Goal: Find specific fact

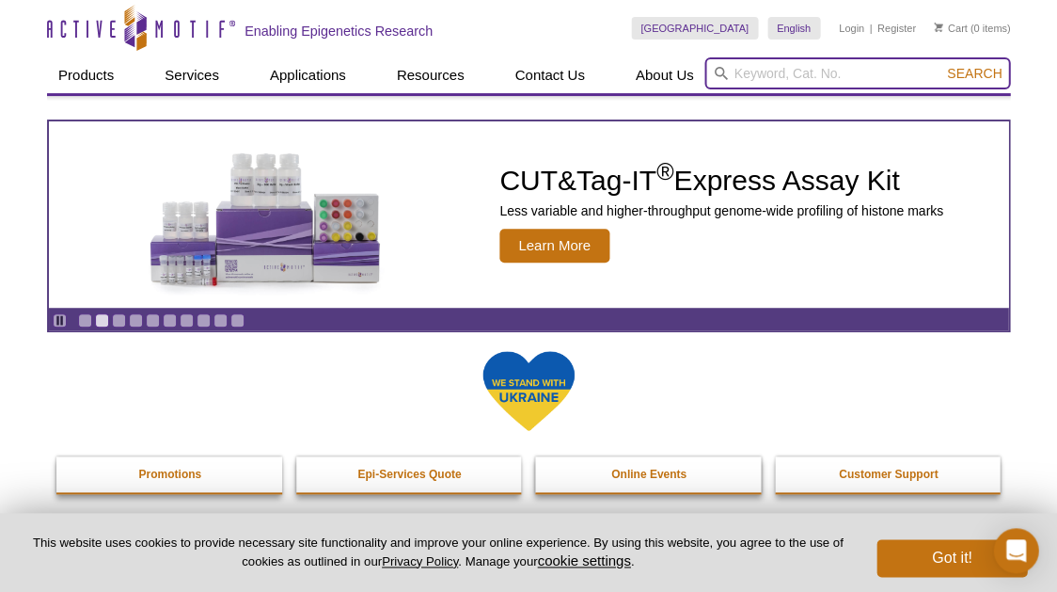
click at [759, 71] on input "search" at bounding box center [858, 73] width 306 height 32
type input "chip-qpcr"
click at [976, 73] on button "Search" at bounding box center [975, 73] width 66 height 17
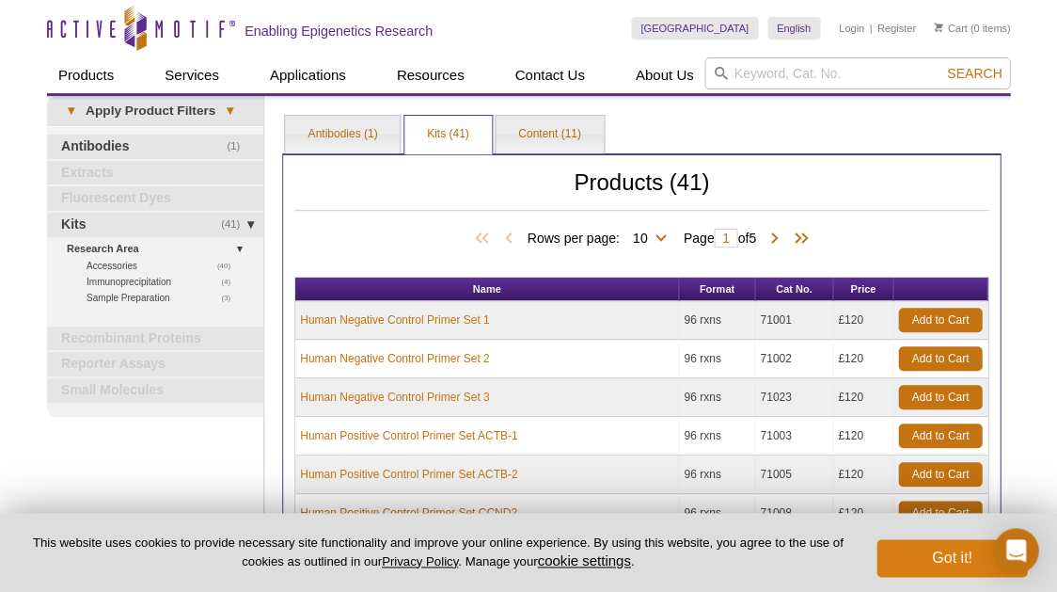
click at [978, 550] on button "Got it!" at bounding box center [952, 558] width 151 height 38
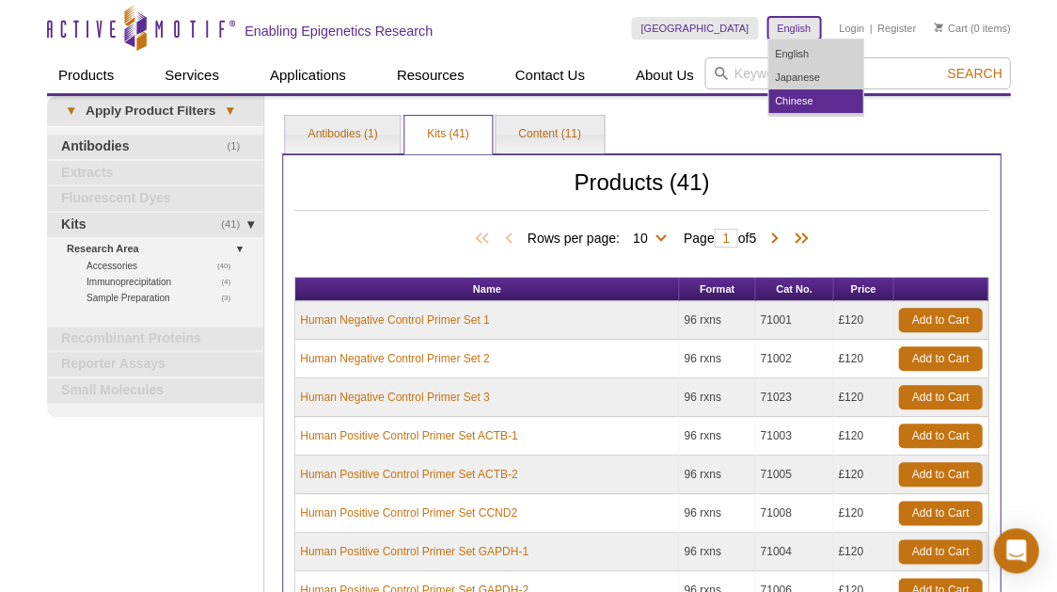
click at [806, 102] on link "Chinese" at bounding box center [816, 101] width 94 height 24
click at [811, 59] on link "English" at bounding box center [816, 54] width 94 height 24
click at [808, 56] on link "English" at bounding box center [816, 54] width 94 height 24
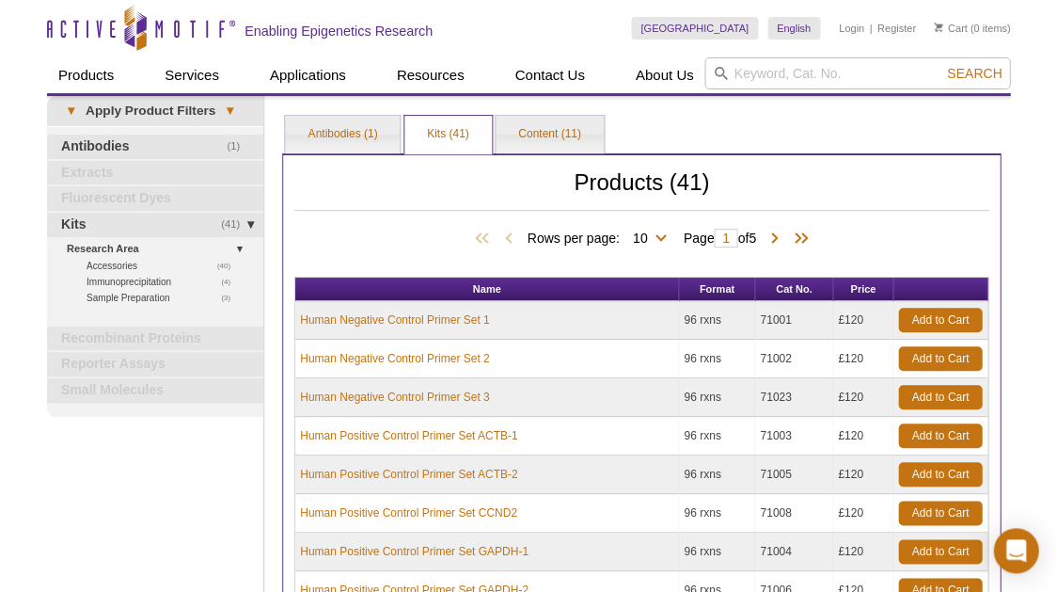
click at [722, 73] on icon at bounding box center [721, 74] width 14 height 14
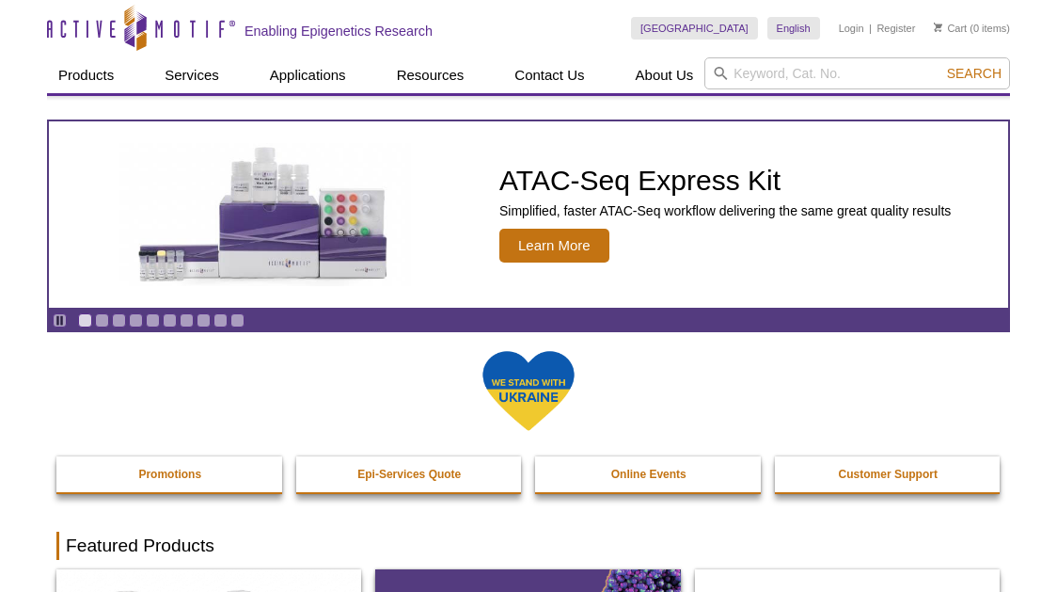
click at [851, 78] on input "search" at bounding box center [858, 73] width 306 height 32
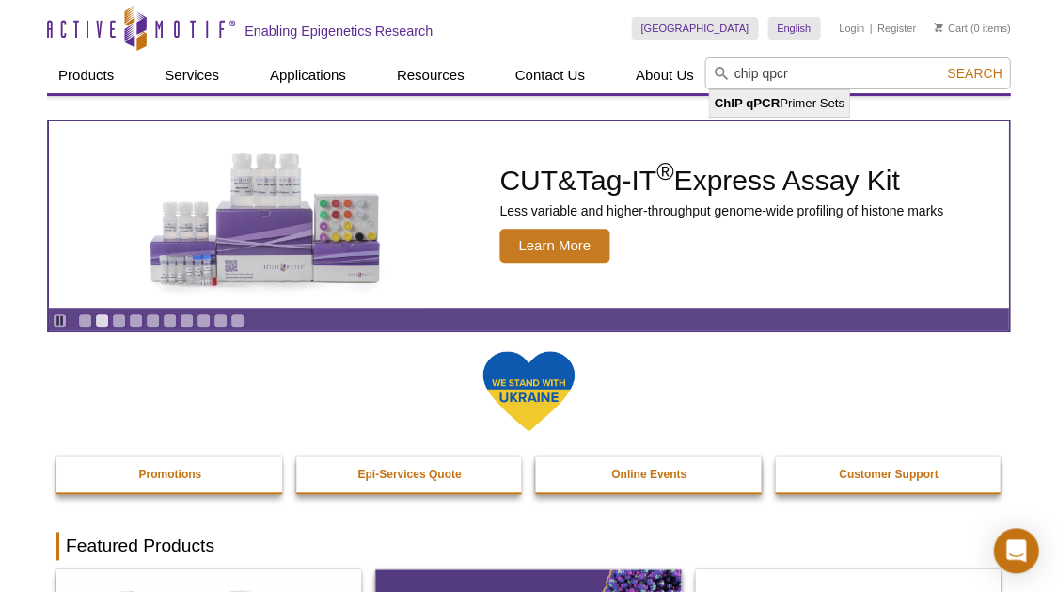
click at [828, 79] on input "chip qpcr" at bounding box center [858, 73] width 306 height 32
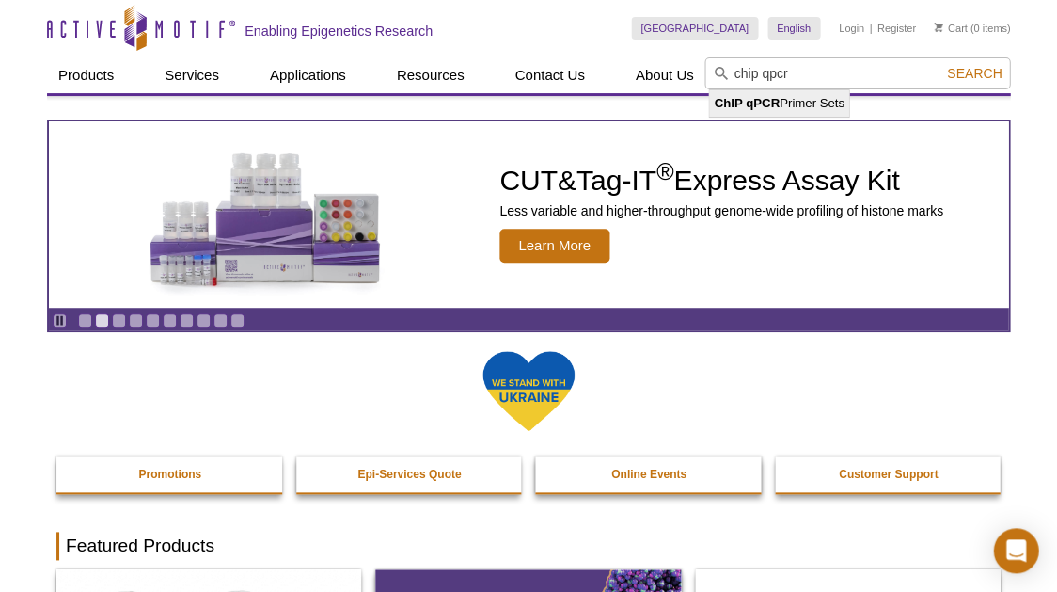
type input "chip qpcr"
click at [956, 77] on span "Search" at bounding box center [974, 73] width 55 height 15
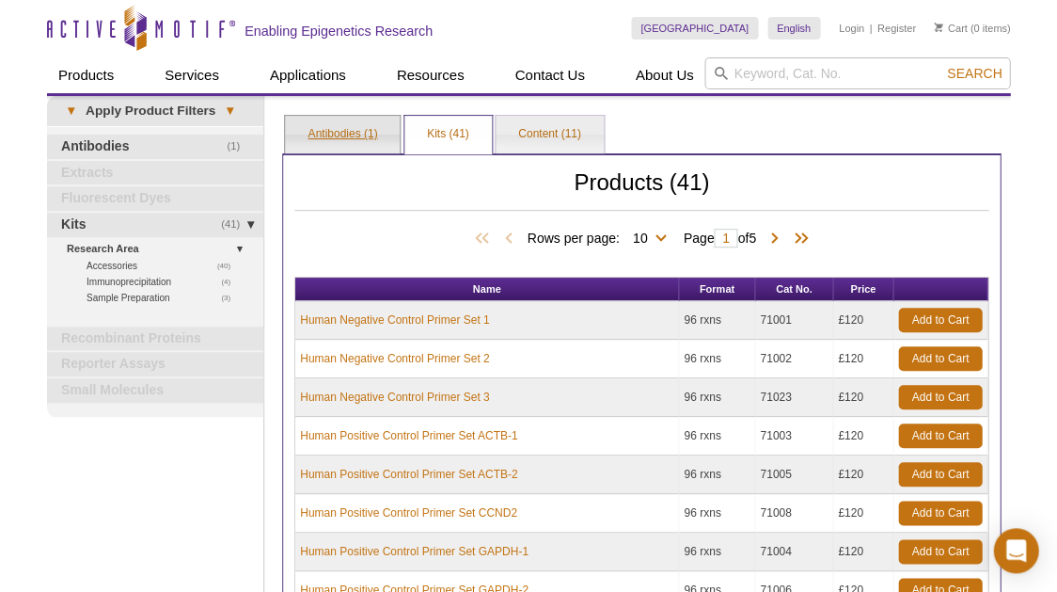
click at [373, 125] on link "Antibodies (1)" at bounding box center [342, 135] width 115 height 38
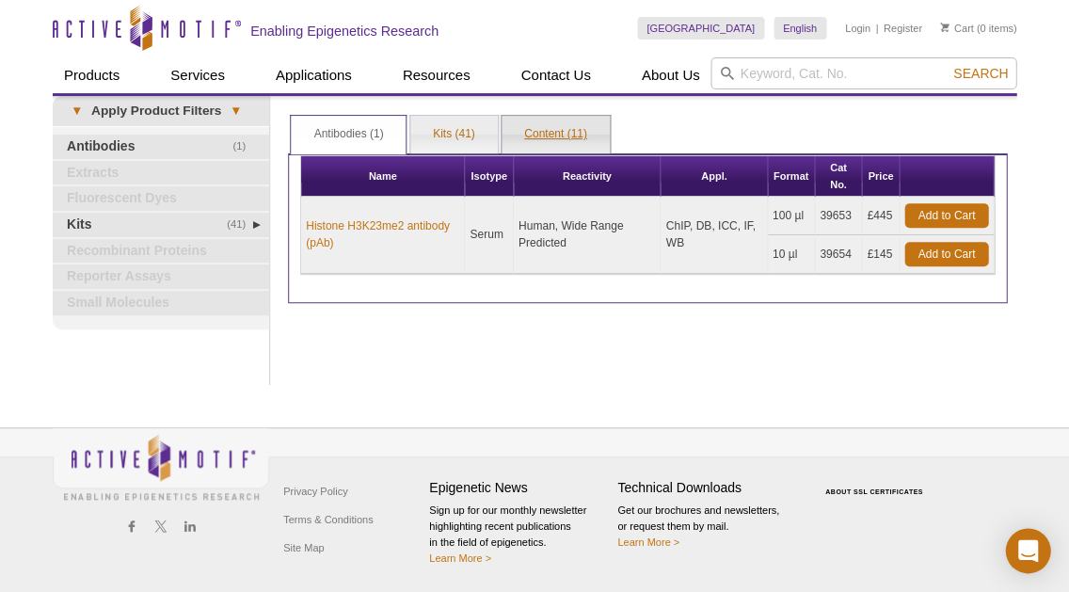
click at [531, 129] on link "Content (11)" at bounding box center [555, 135] width 108 height 38
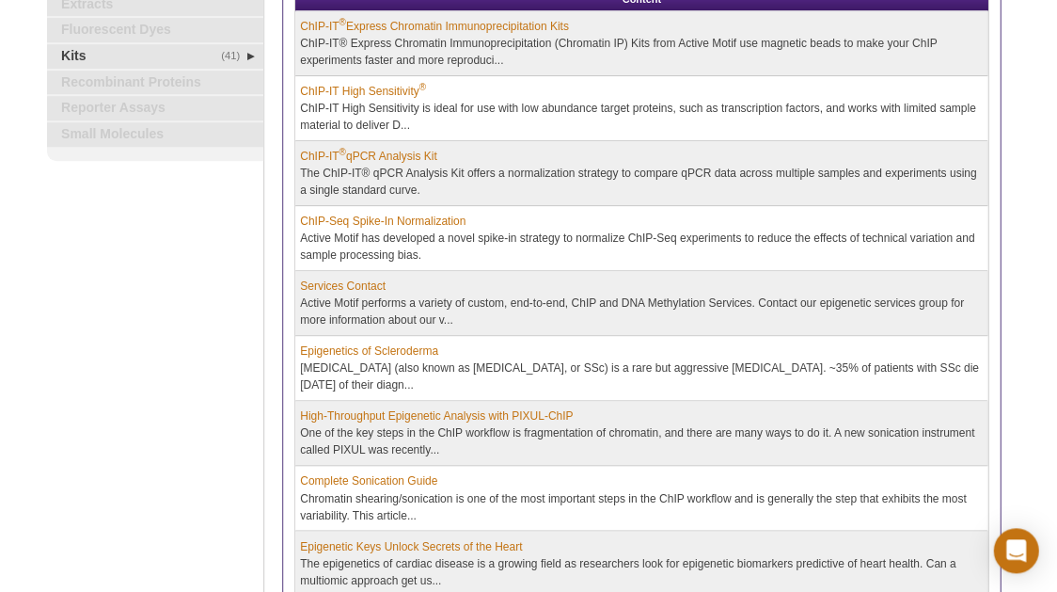
scroll to position [57, 0]
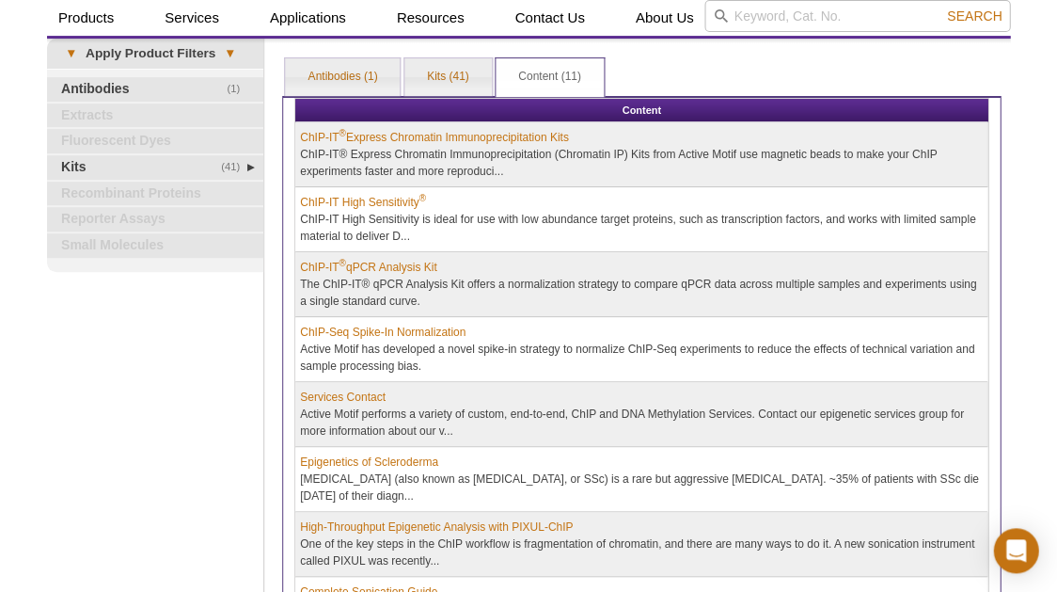
click at [395, 206] on td "ChIP-IT High Sensitivity ® ChIP-IT High Sensitivity is ideal for use with low a…" at bounding box center [641, 219] width 692 height 65
click at [395, 204] on link "ChIP-IT High Sensitivity ®" at bounding box center [363, 202] width 126 height 17
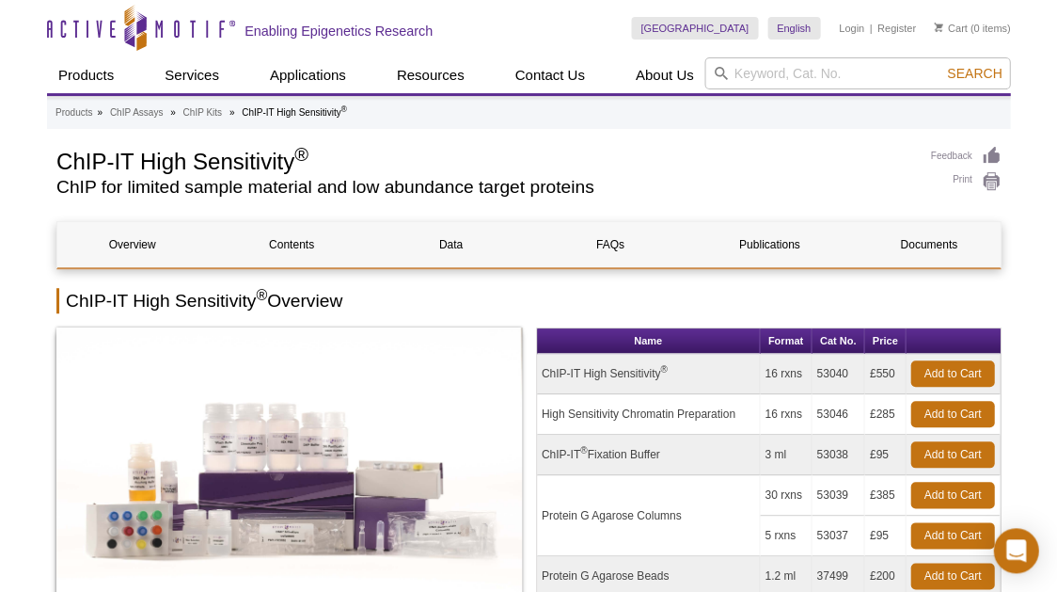
scroll to position [17, 0]
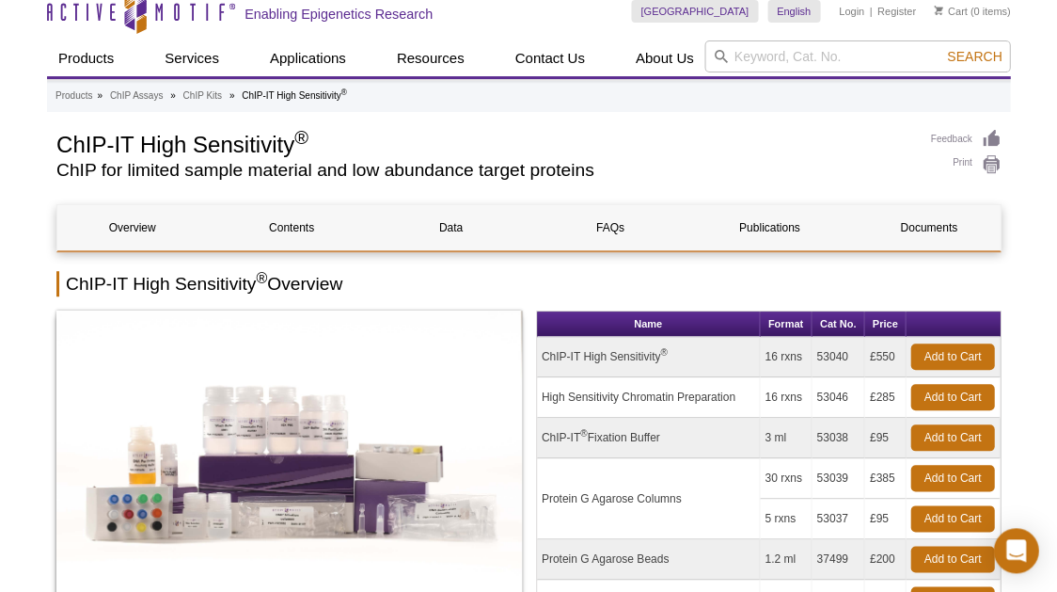
click at [669, 351] on td "ChIP-IT High Sensitivity ®" at bounding box center [648, 357] width 223 height 40
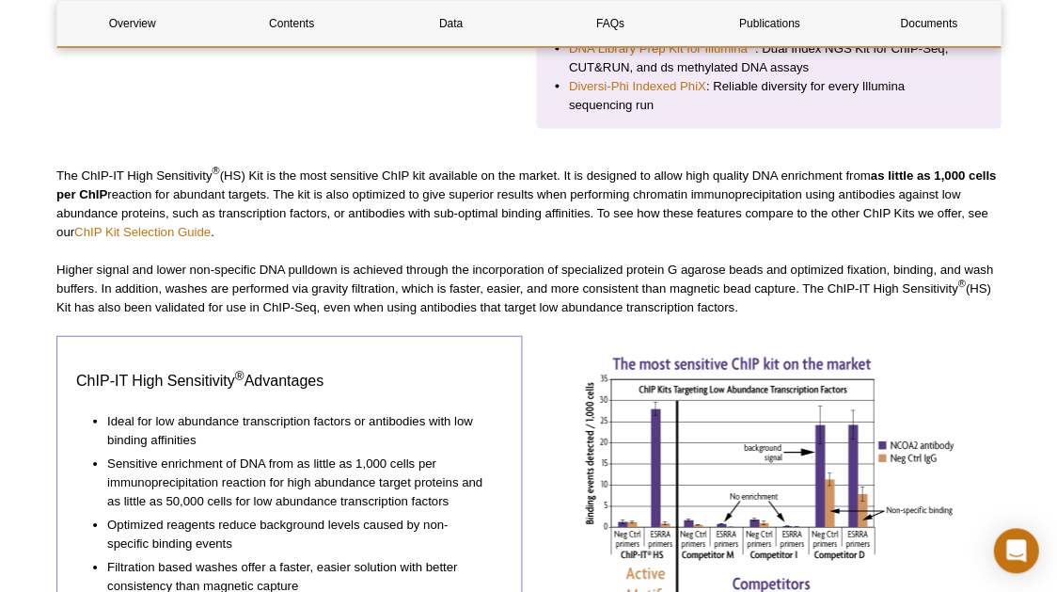
scroll to position [213, 0]
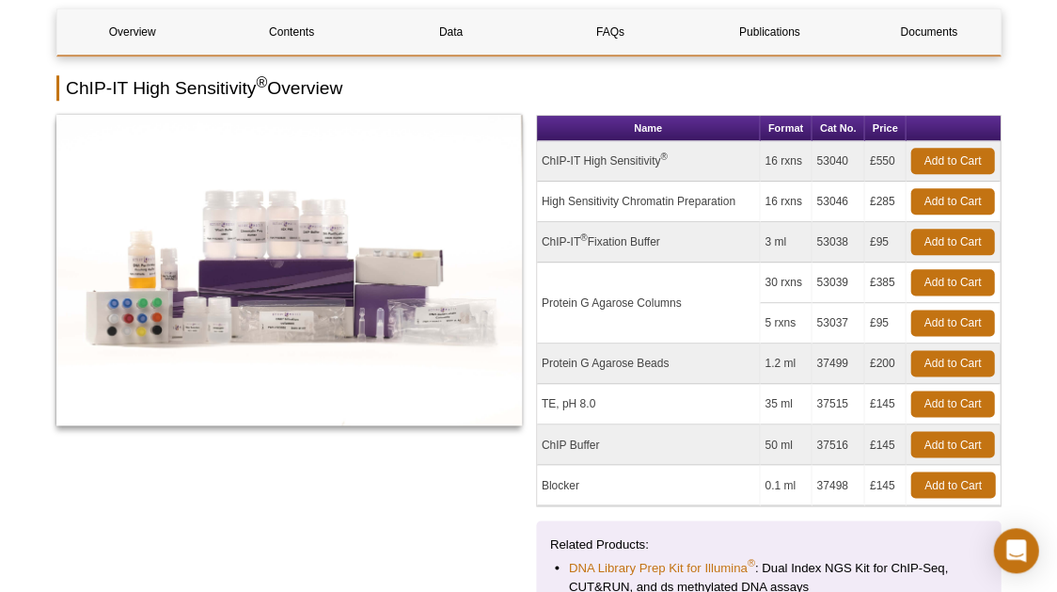
drag, startPoint x: 854, startPoint y: 157, endPoint x: 817, endPoint y: 161, distance: 37.8
click at [817, 161] on td "53040" at bounding box center [838, 161] width 53 height 40
copy td "53040"
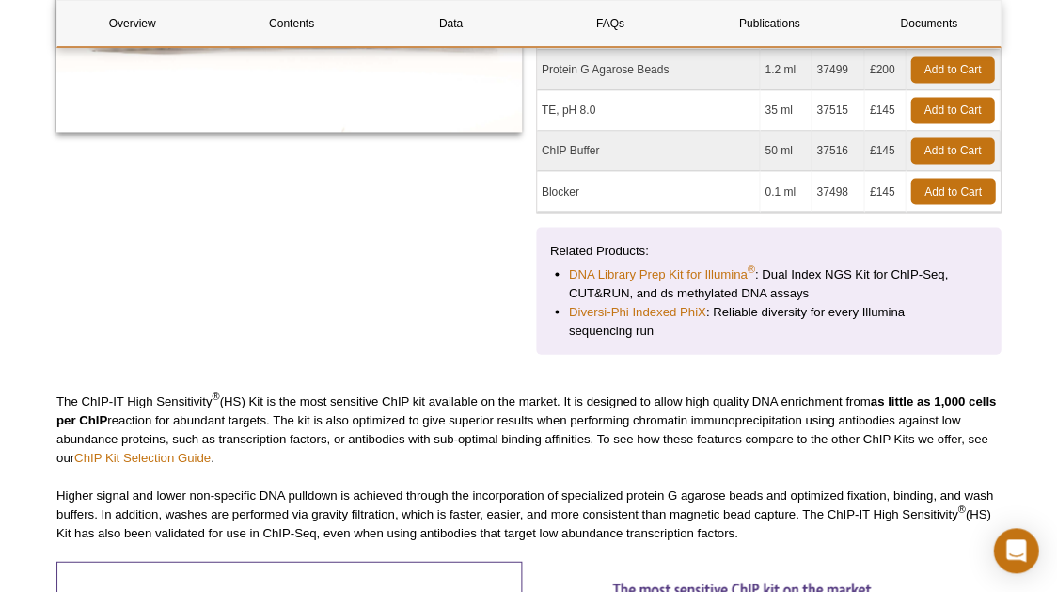
scroll to position [0, 0]
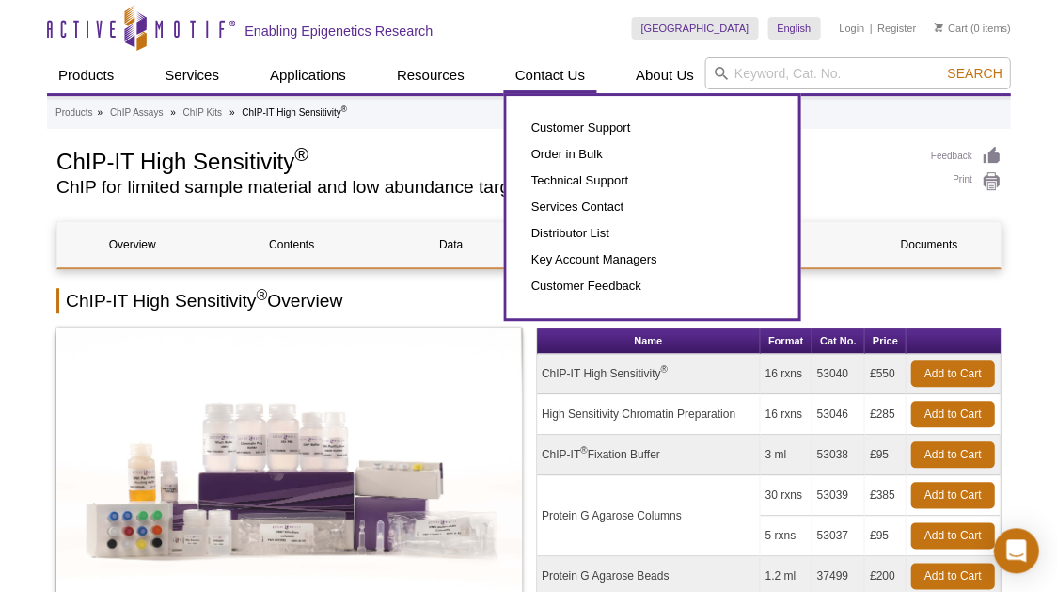
click at [528, 73] on link "Contact Us" at bounding box center [549, 75] width 92 height 36
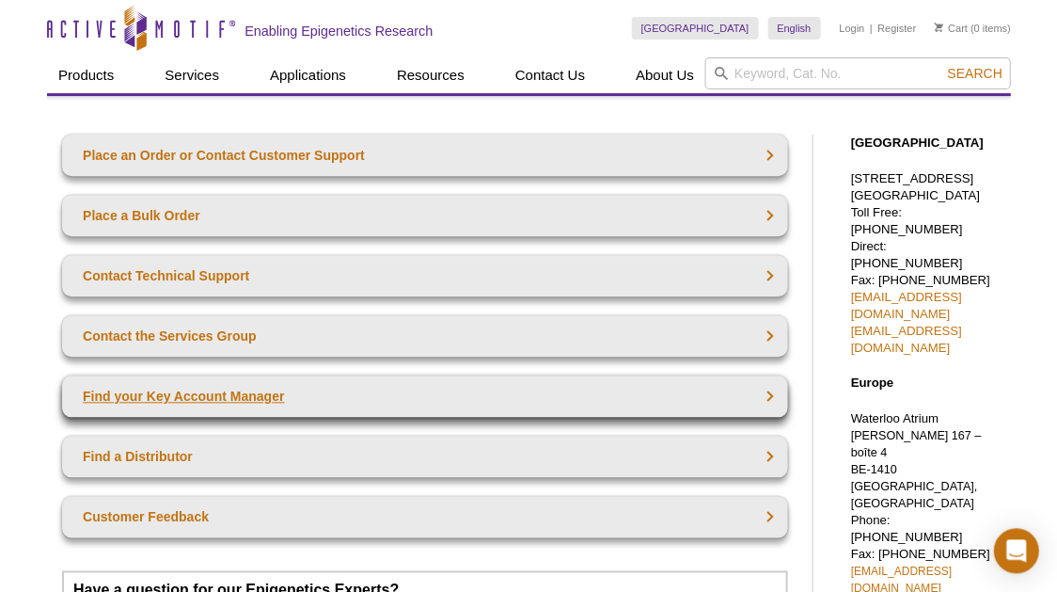
click at [312, 395] on link "Find your Key Account Manager" at bounding box center [424, 395] width 725 height 41
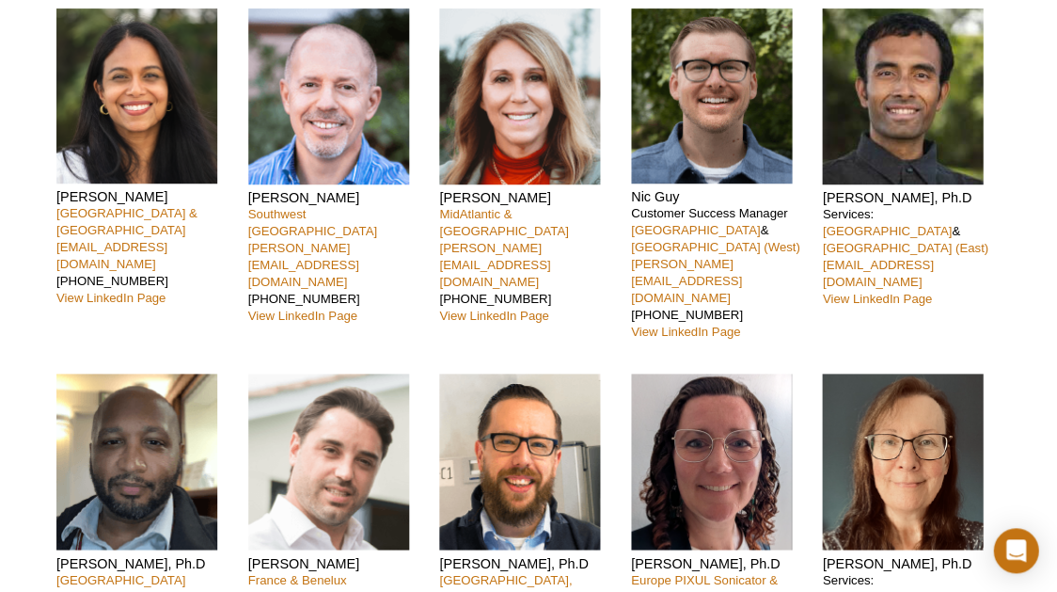
scroll to position [246, 0]
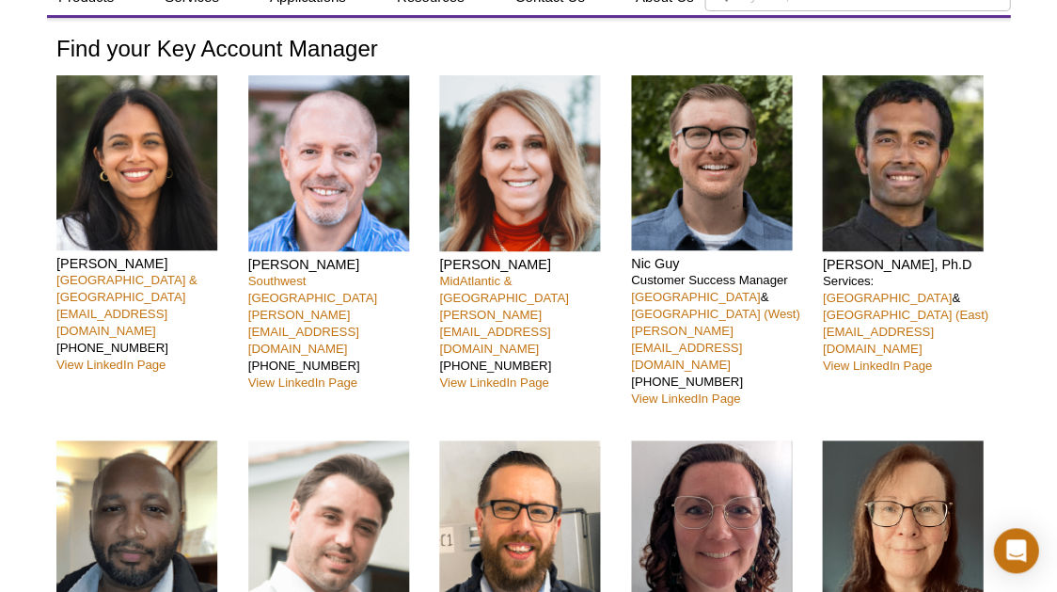
scroll to position [0, 0]
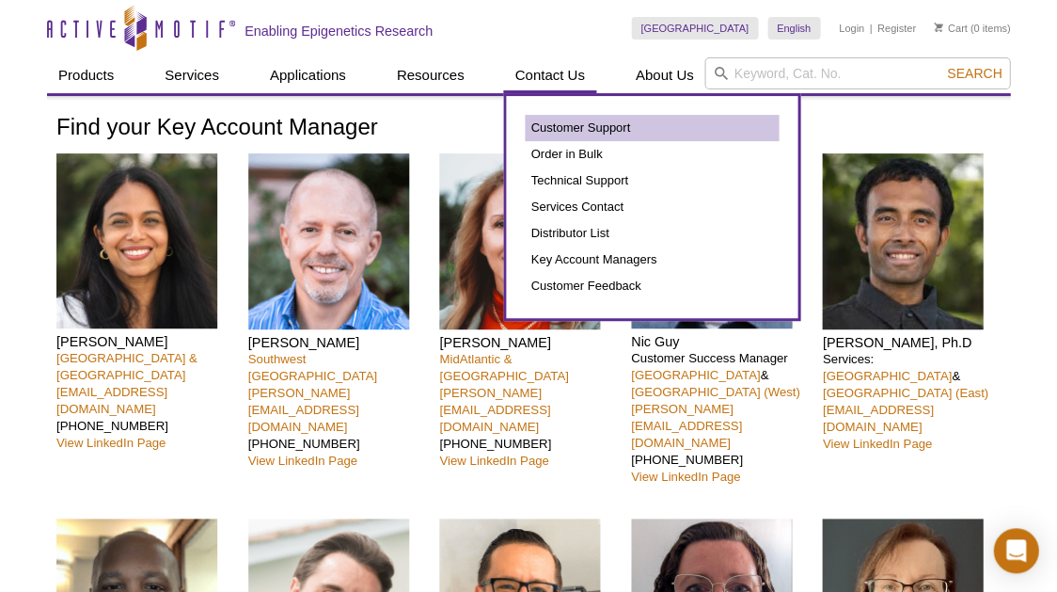
click at [564, 126] on link "Customer Support" at bounding box center [652, 128] width 254 height 26
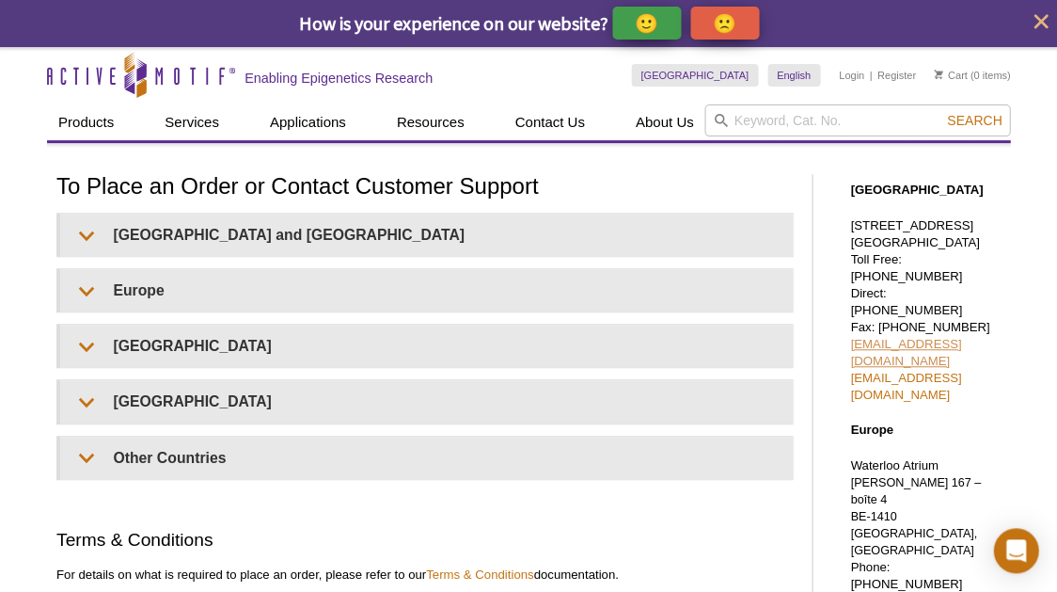
click at [918, 337] on link "[EMAIL_ADDRESS][DOMAIN_NAME]" at bounding box center [905, 352] width 111 height 31
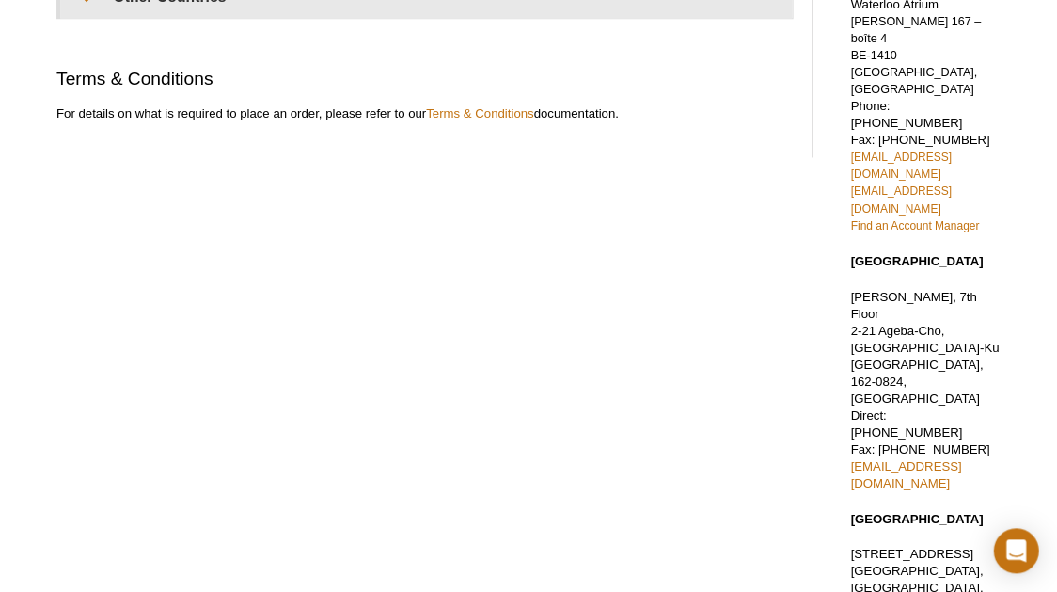
scroll to position [140, 0]
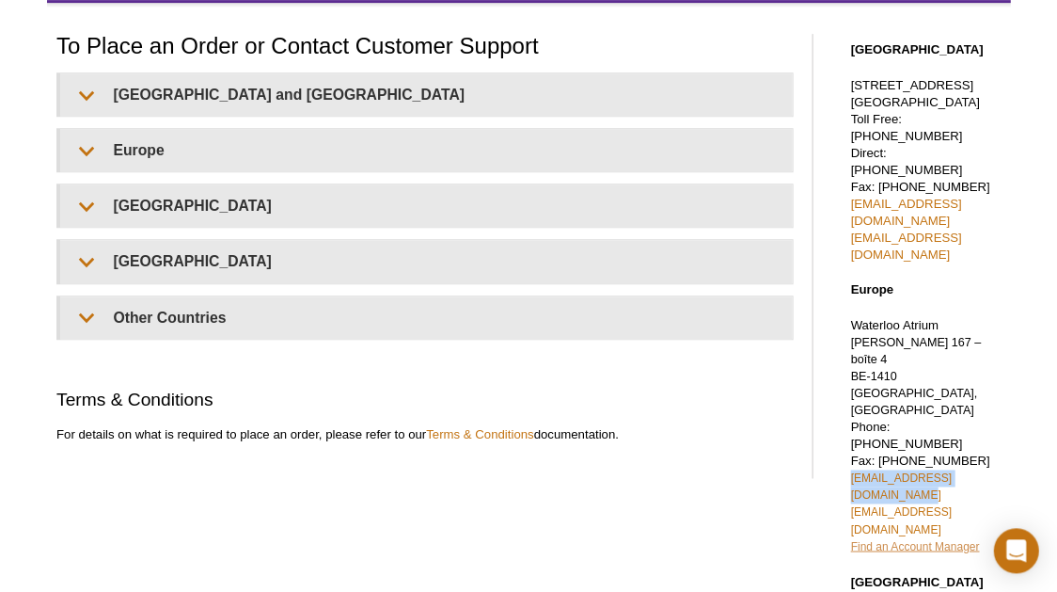
click at [926, 539] on link "Find an Account Manager" at bounding box center [914, 545] width 129 height 13
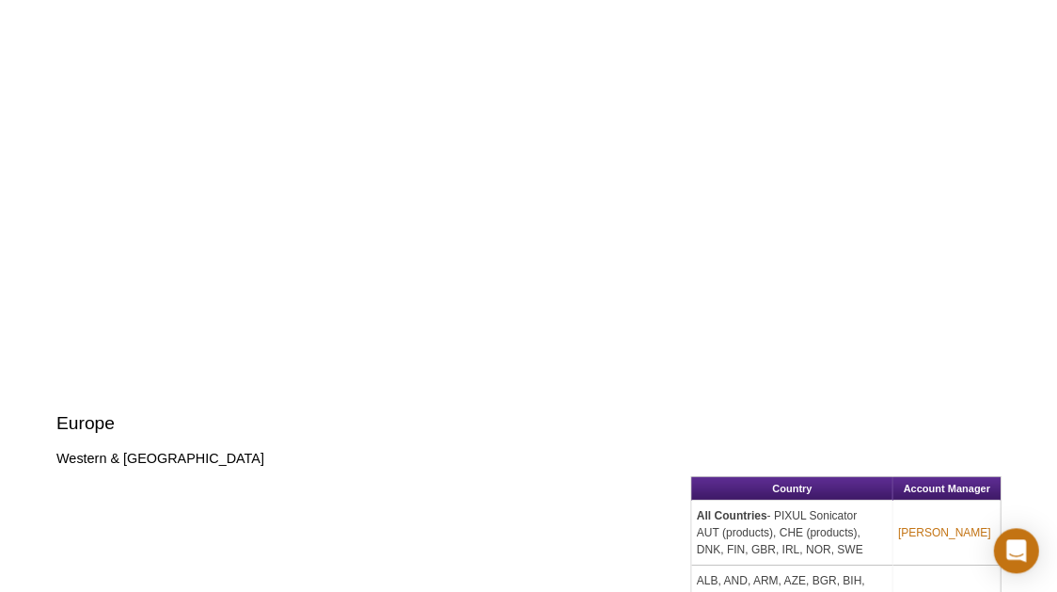
scroll to position [2054, 0]
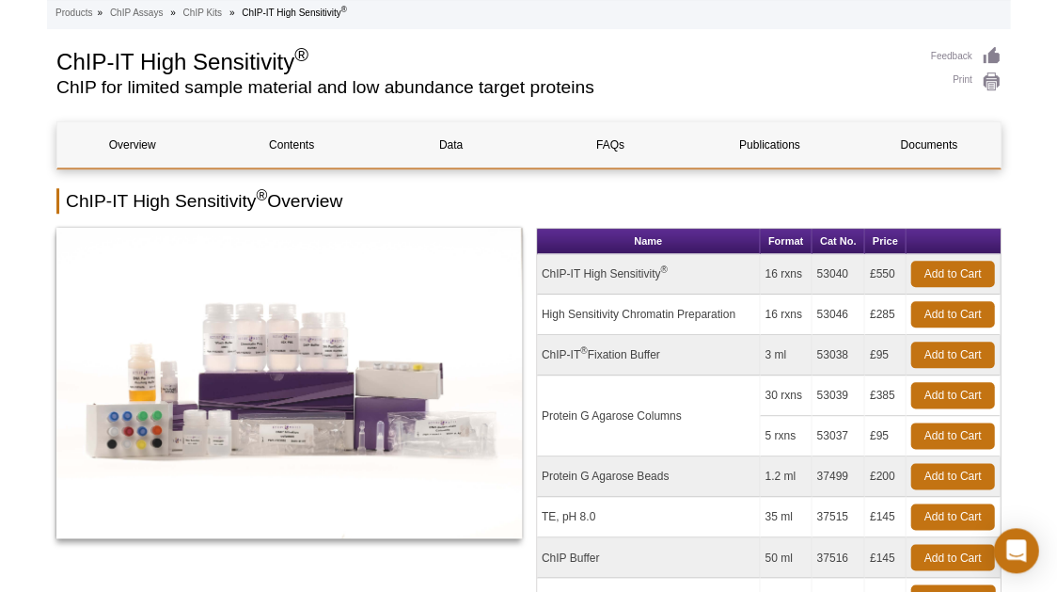
click at [820, 274] on td "53040" at bounding box center [838, 274] width 53 height 40
click at [821, 274] on td "53040" at bounding box center [838, 274] width 53 height 40
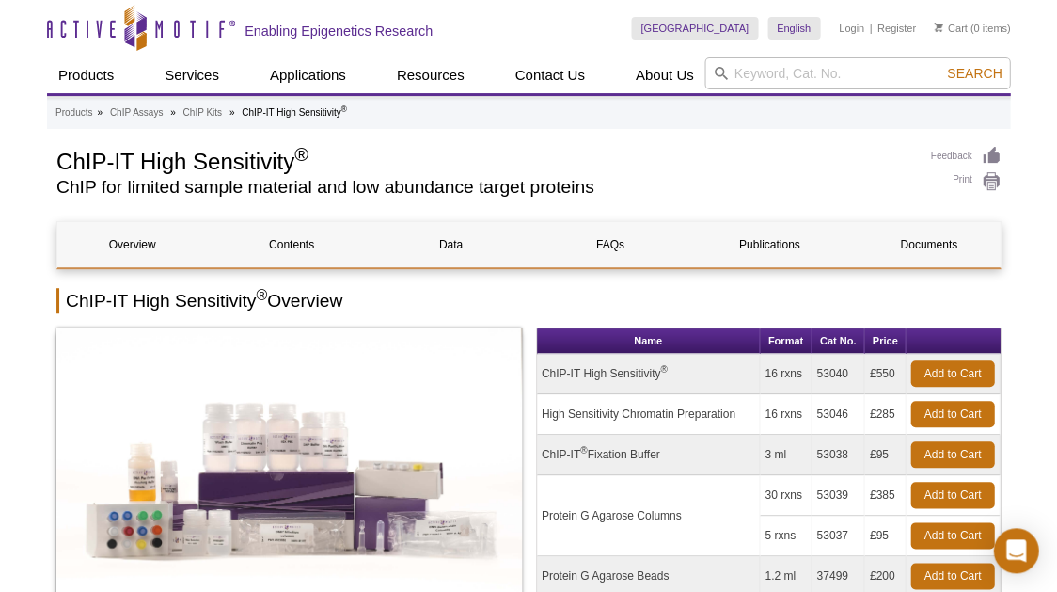
scroll to position [119, 0]
